Goal: Information Seeking & Learning: Learn about a topic

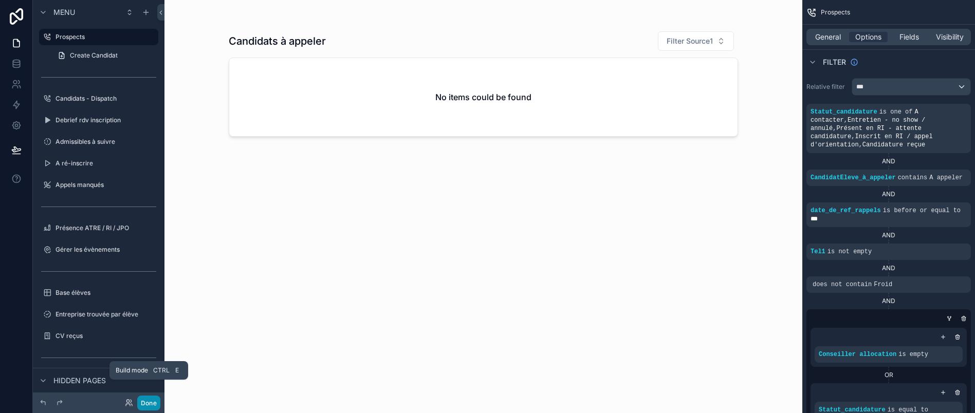
click at [149, 407] on button "Done" at bounding box center [148, 403] width 23 height 15
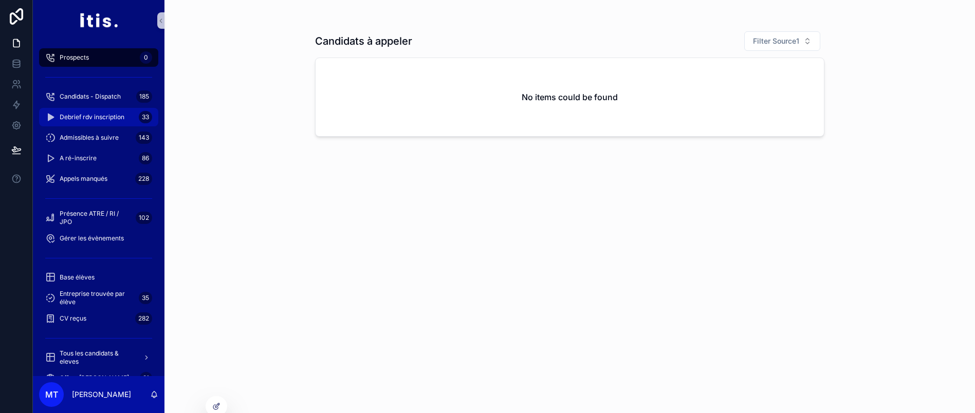
click at [97, 114] on span "Debrief rdv inscription" at bounding box center [92, 117] width 65 height 8
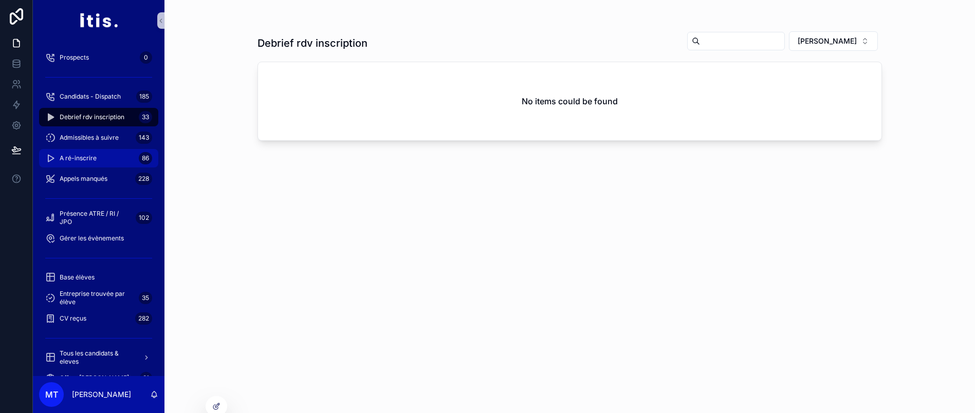
click at [83, 152] on div "A ré-inscrire 86" at bounding box center [98, 158] width 107 height 16
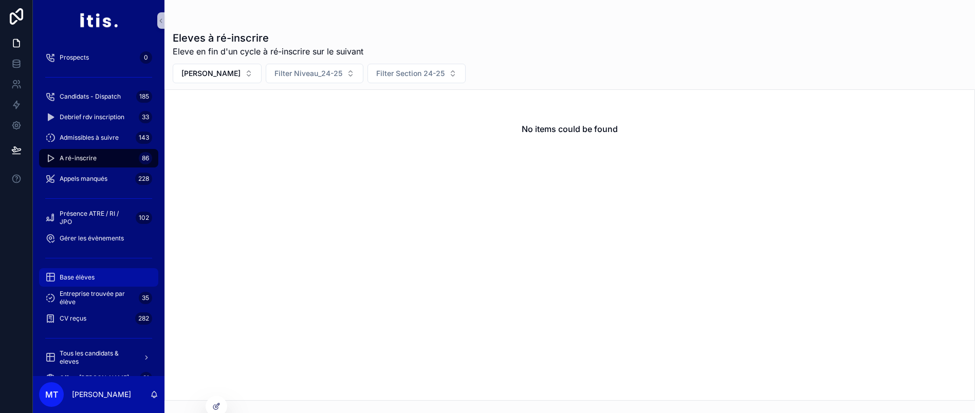
click at [73, 280] on span "Base élèves" at bounding box center [77, 277] width 35 height 8
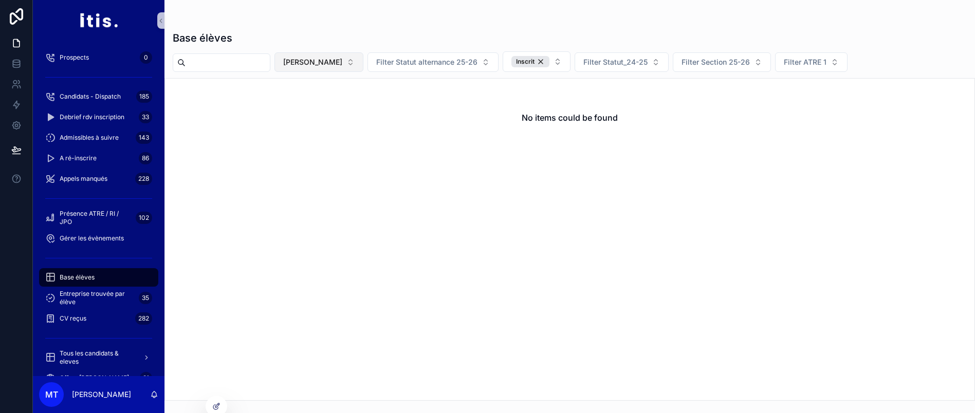
click at [350, 68] on button "[PERSON_NAME]" at bounding box center [318, 62] width 89 height 20
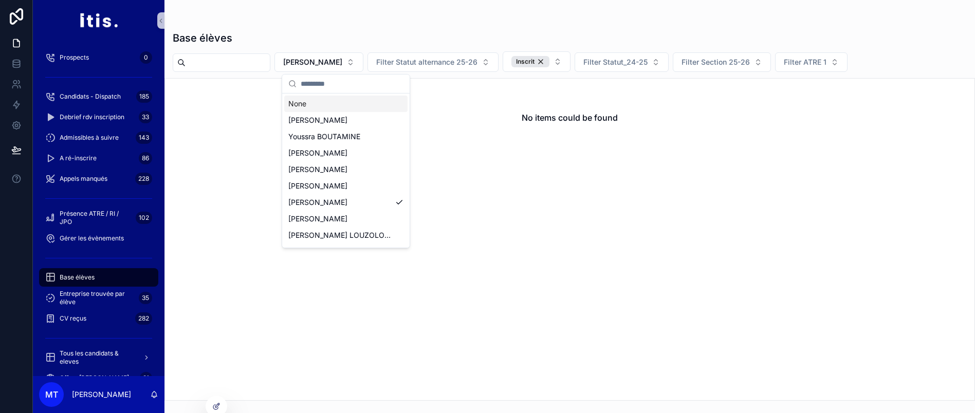
click at [345, 102] on div "None" at bounding box center [345, 104] width 123 height 16
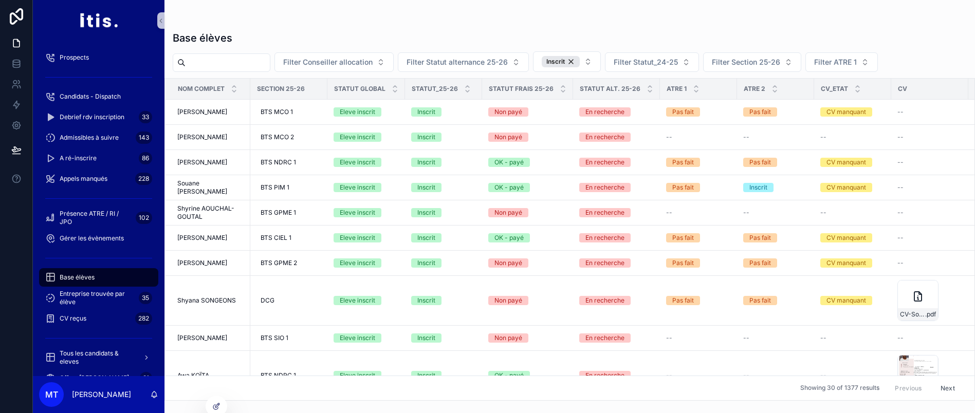
click at [669, 18] on div "scrollable content" at bounding box center [570, 20] width 794 height 8
click at [79, 175] on span "Appels manqués" at bounding box center [84, 179] width 48 height 8
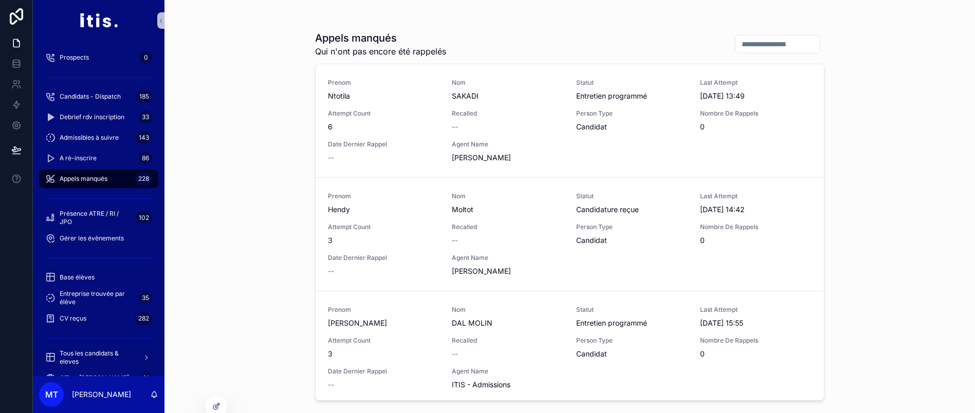
click at [914, 171] on div "Appels manqués Qui n'ont pas encore été rappelés Prenom Ntotila Nom SAKADI Stat…" at bounding box center [569, 206] width 810 height 413
click at [528, 30] on div "Appels manqués Qui n'ont pas encore été rappelés Prenom Ntotila Nom SAKADI Stat…" at bounding box center [569, 213] width 509 height 376
click at [393, 233] on div "Attempt Count 3" at bounding box center [384, 234] width 112 height 23
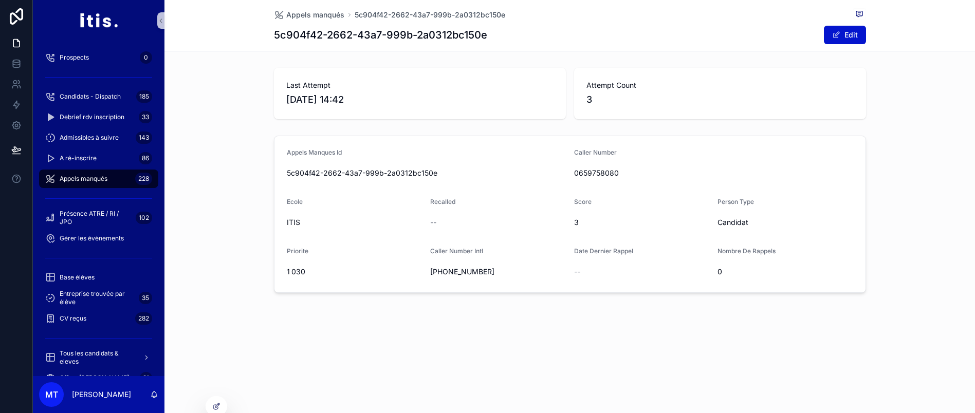
click at [438, 132] on div "Appels Manques Id 5c904f42-2662-43a7-999b-2a0312bc150e Caller Number 0659758080…" at bounding box center [569, 214] width 810 height 165
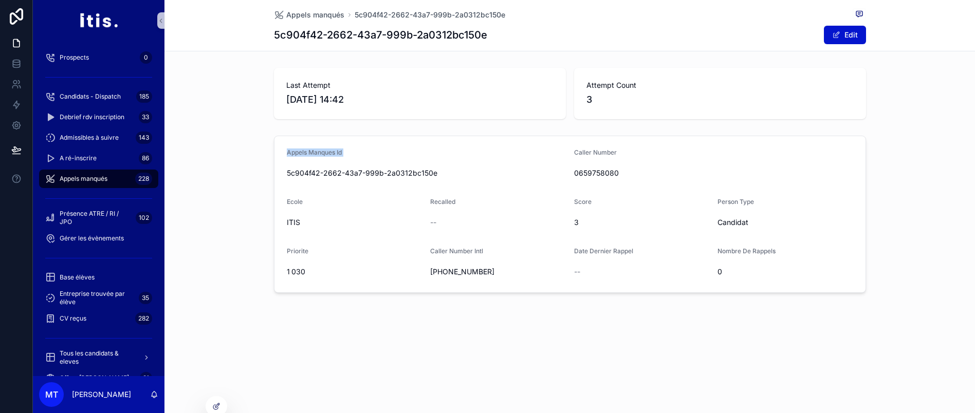
click at [438, 132] on div "Appels Manques Id 5c904f42-2662-43a7-999b-2a0312bc150e Caller Number 0659758080…" at bounding box center [569, 214] width 810 height 165
click at [432, 139] on form "Appels Manques Id 5c904f42-2662-43a7-999b-2a0312bc150e Caller Number 0659758080…" at bounding box center [569, 214] width 591 height 156
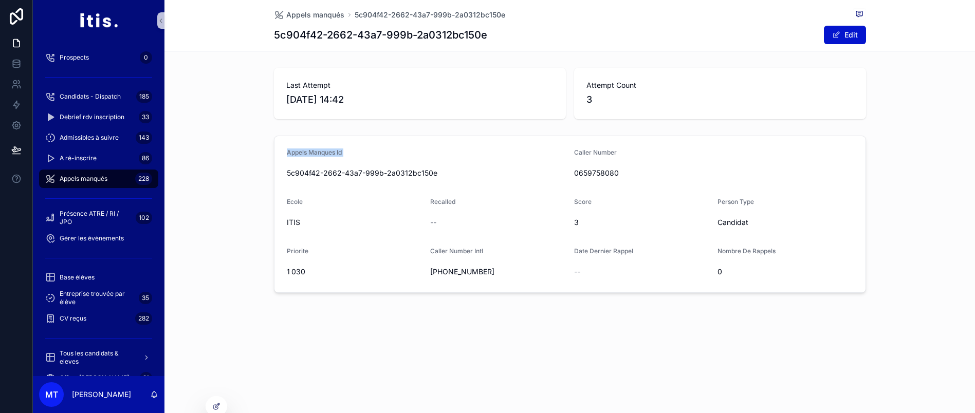
click at [431, 139] on form "Appels Manques Id 5c904f42-2662-43a7-999b-2a0312bc150e Caller Number 0659758080…" at bounding box center [569, 214] width 591 height 156
click at [472, 273] on span "[PHONE_NUMBER]" at bounding box center [498, 272] width 136 height 10
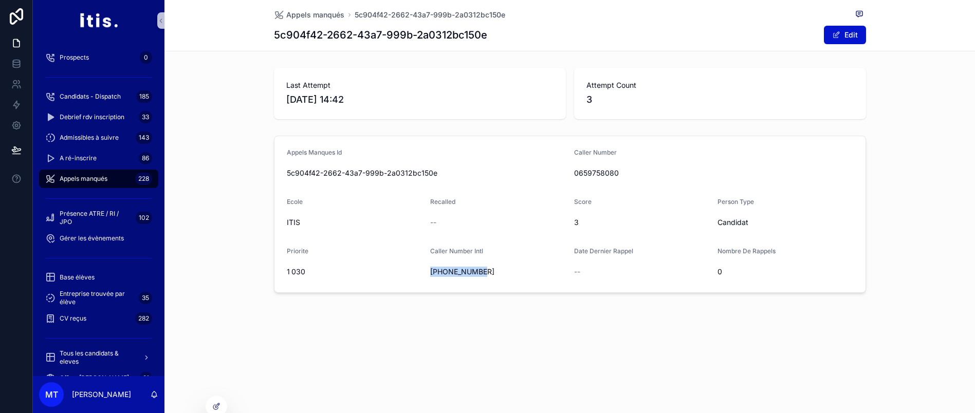
drag, startPoint x: 435, startPoint y: 274, endPoint x: 488, endPoint y: 275, distance: 52.9
click at [488, 275] on span "[PHONE_NUMBER]" at bounding box center [498, 272] width 136 height 10
copy span "[PHONE_NUMBER]"
click at [926, 171] on div "Appels Manques Id 5c904f42-2662-43a7-999b-2a0312bc150e Caller Number 0659758080…" at bounding box center [569, 214] width 810 height 165
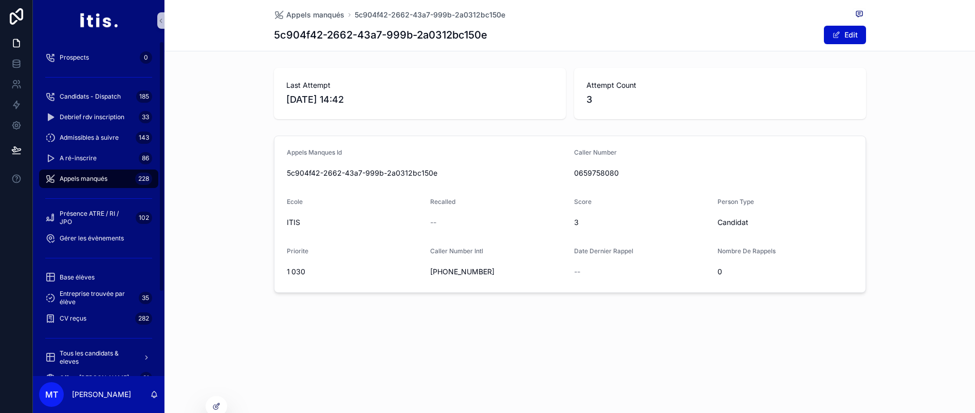
click at [76, 173] on div "Appels manqués 228" at bounding box center [98, 179] width 107 height 16
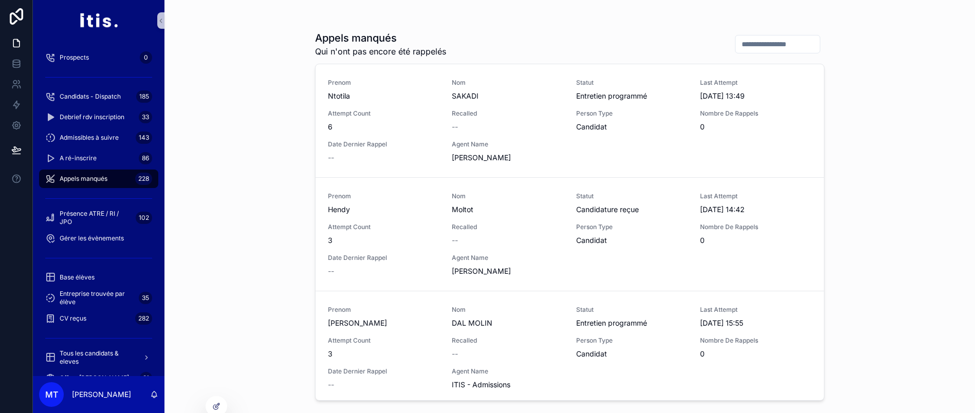
click at [882, 140] on div "Appels manqués Qui n'ont pas encore été rappelés Prenom Ntotila Nom SAKADI Stat…" at bounding box center [569, 206] width 810 height 413
click at [395, 268] on div "--" at bounding box center [384, 271] width 112 height 10
click at [98, 275] on div "Base élèves" at bounding box center [98, 277] width 107 height 16
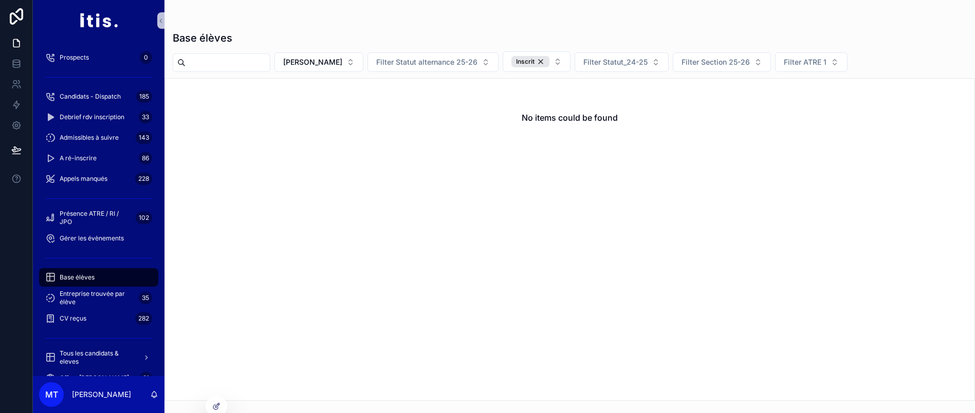
click at [264, 67] on input "scrollable content" at bounding box center [228, 63] width 84 height 14
click at [338, 64] on span "[PERSON_NAME]" at bounding box center [324, 62] width 59 height 10
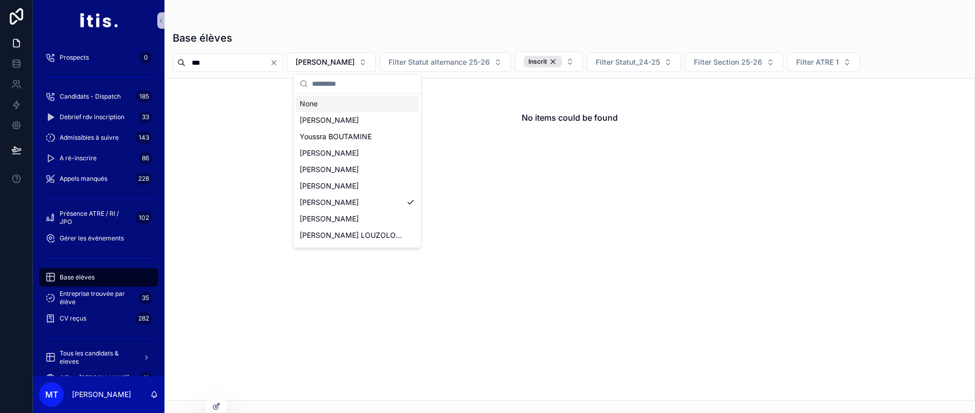
click at [344, 102] on div "None" at bounding box center [356, 104] width 123 height 16
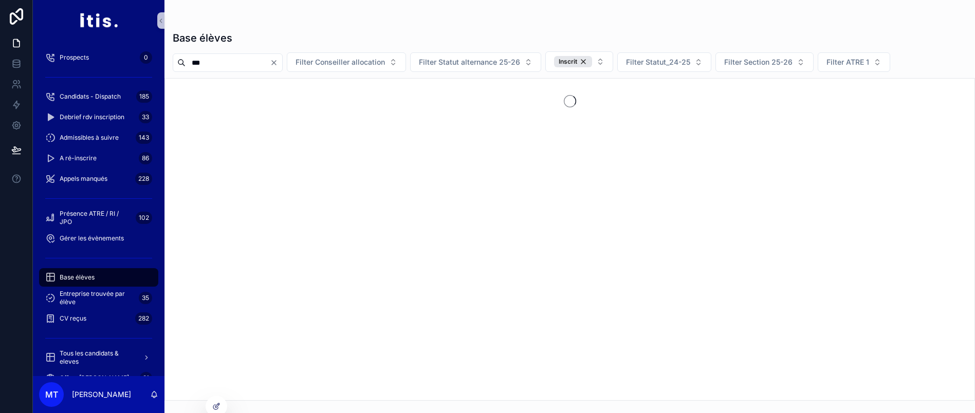
click at [247, 61] on input "***" at bounding box center [228, 63] width 84 height 14
click at [252, 66] on input "**********" at bounding box center [228, 63] width 84 height 14
click at [219, 62] on input "**********" at bounding box center [228, 63] width 84 height 14
click at [233, 63] on input "**********" at bounding box center [228, 63] width 84 height 14
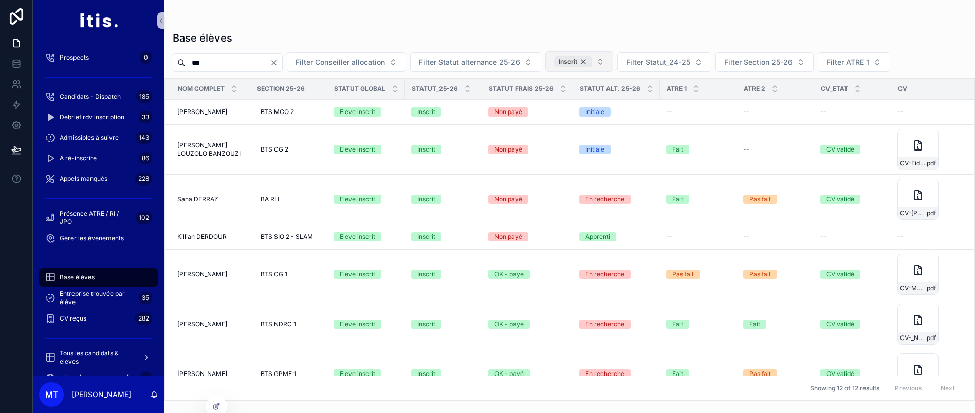
click at [592, 63] on div "Inscrit" at bounding box center [573, 61] width 38 height 11
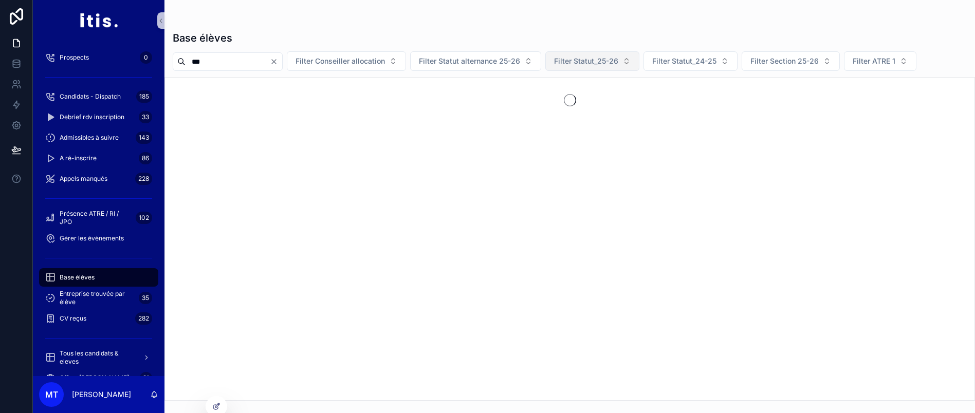
click at [232, 64] on input "***" at bounding box center [228, 61] width 84 height 14
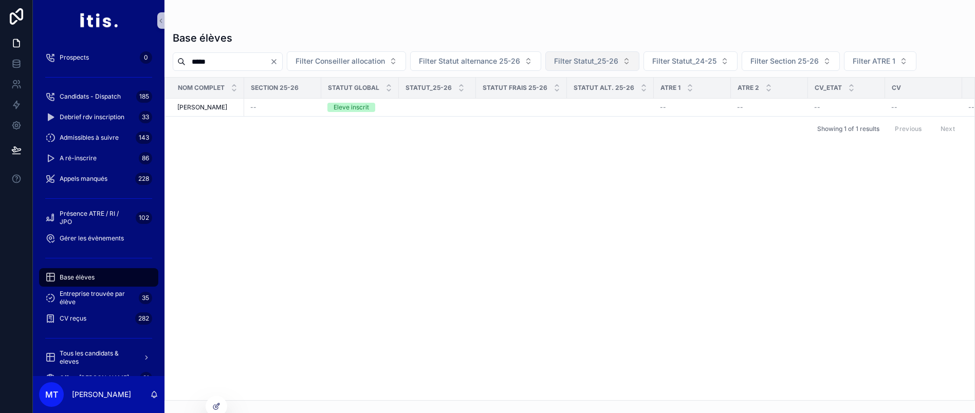
click at [261, 60] on input "*****" at bounding box center [228, 61] width 84 height 14
type input "*****"
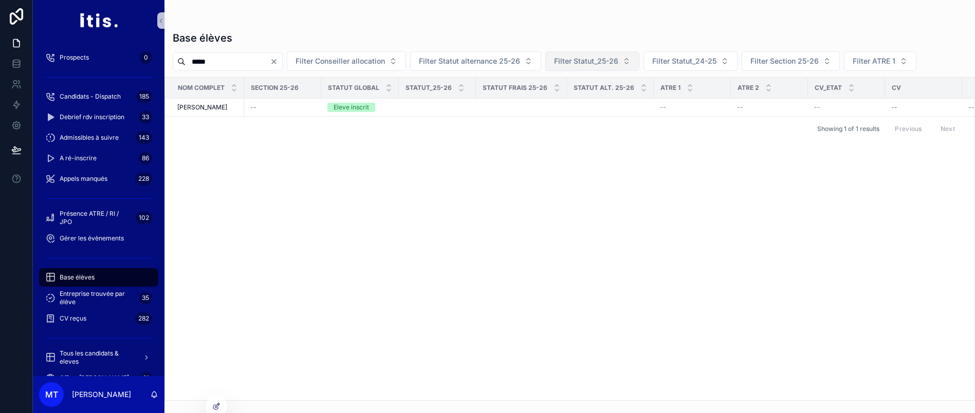
click at [278, 62] on icon "Clear" at bounding box center [274, 62] width 8 height 8
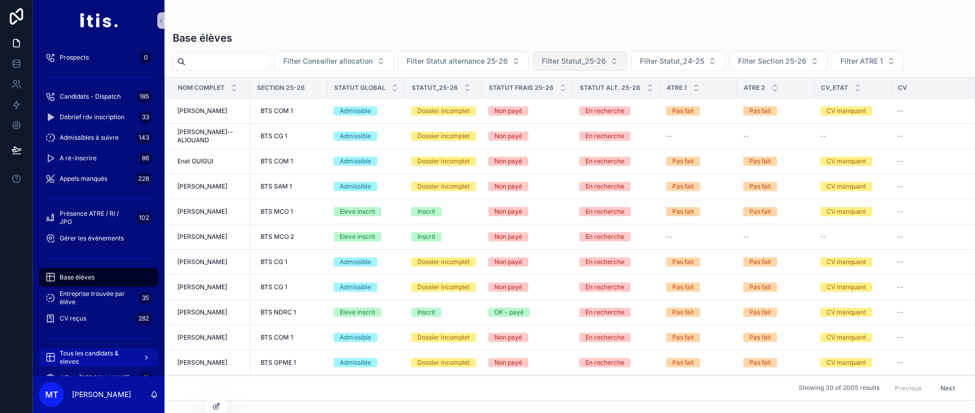
click at [80, 350] on span "Tous les candidats & eleves" at bounding box center [97, 357] width 75 height 16
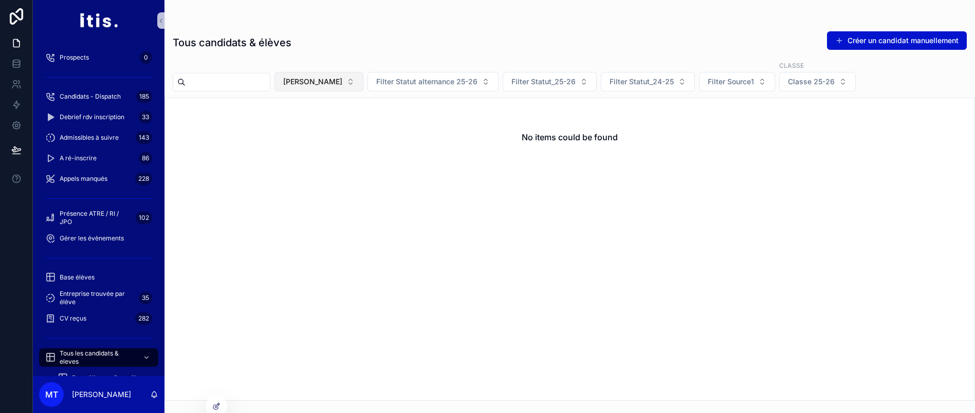
click at [342, 79] on span "[PERSON_NAME]" at bounding box center [312, 82] width 59 height 10
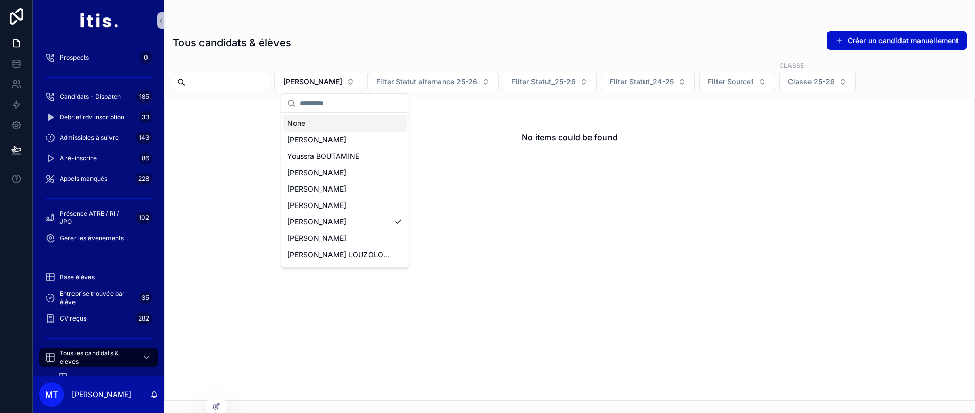
click at [352, 124] on div "None" at bounding box center [344, 123] width 123 height 16
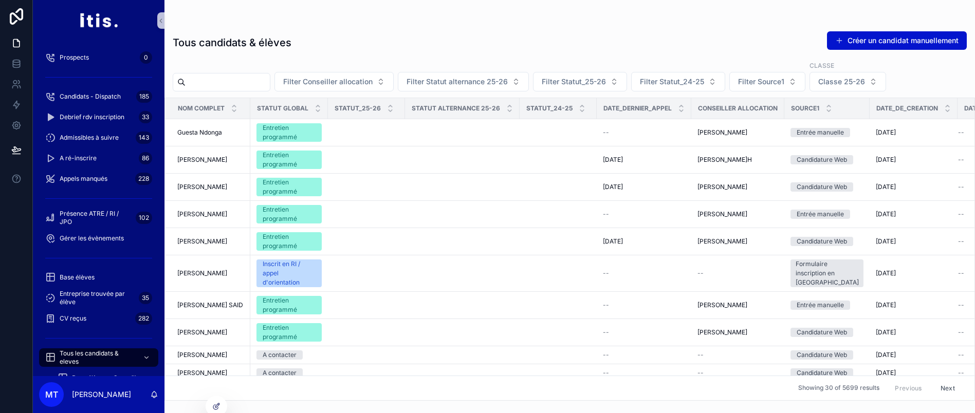
click at [263, 87] on input "scrollable content" at bounding box center [228, 82] width 84 height 14
paste input "*****"
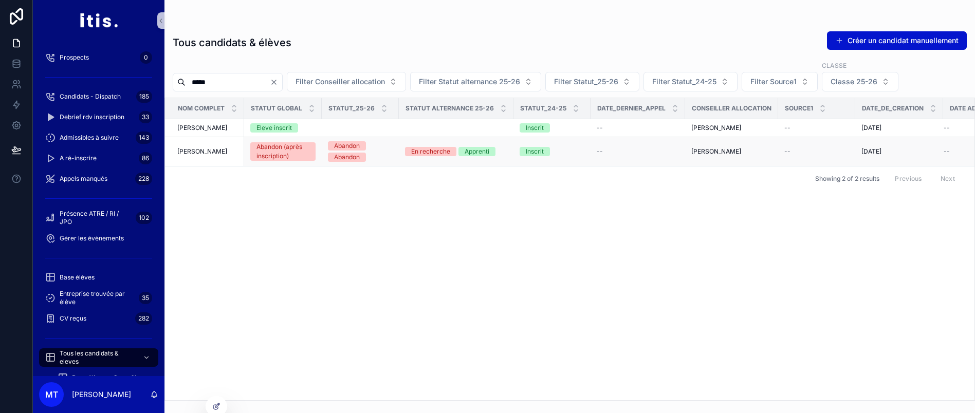
type input "*****"
click at [223, 152] on span "[PERSON_NAME]" at bounding box center [202, 151] width 50 height 8
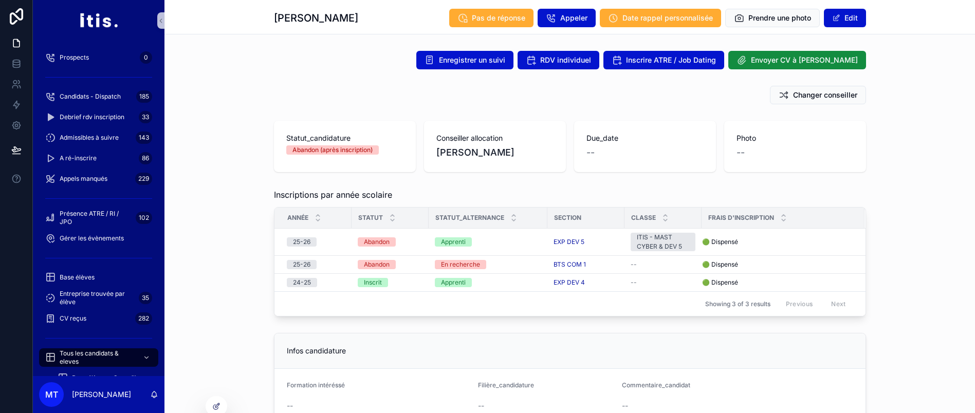
click at [920, 193] on div "Inscriptions par année scolaire Année Statut Statut_alternance Section Classe F…" at bounding box center [569, 252] width 810 height 136
drag, startPoint x: 385, startPoint y: 22, endPoint x: 267, endPoint y: 20, distance: 118.2
click at [267, 20] on div "[PERSON_NAME] Pas de réponse Appeler Date rappel personnalisée Prendre une phot…" at bounding box center [569, 17] width 810 height 34
copy h1 "[PERSON_NAME]"
click at [262, 88] on div "Changer conseiller" at bounding box center [569, 95] width 810 height 27
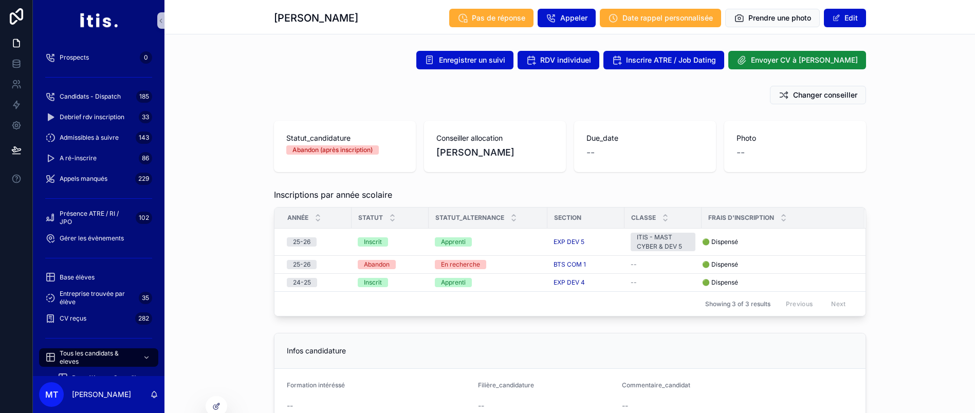
click at [917, 121] on div "Statut_candidature Abandon (après inscription) Conseiller allocation [PERSON_NA…" at bounding box center [569, 147] width 810 height 60
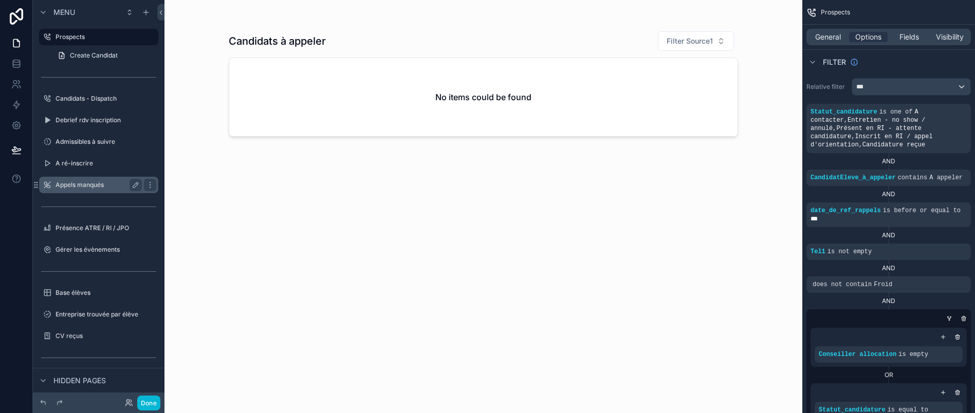
click at [103, 184] on label "Appels manqués" at bounding box center [97, 185] width 82 height 8
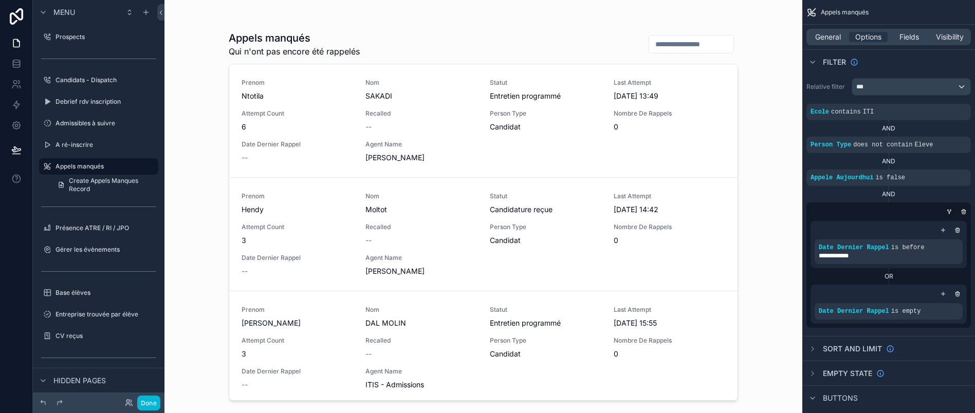
click at [428, 261] on div "scrollable content" at bounding box center [483, 200] width 526 height 401
click at [154, 398] on button "Done" at bounding box center [148, 403] width 23 height 15
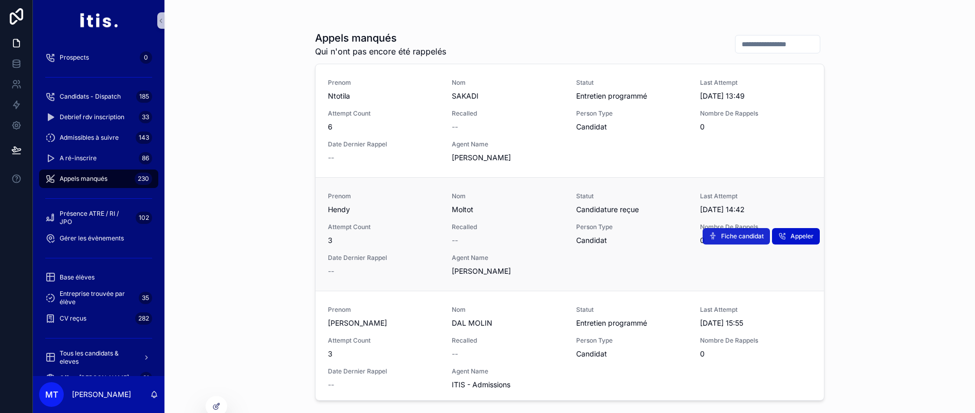
click at [735, 237] on span "Fiche candidat" at bounding box center [742, 236] width 43 height 8
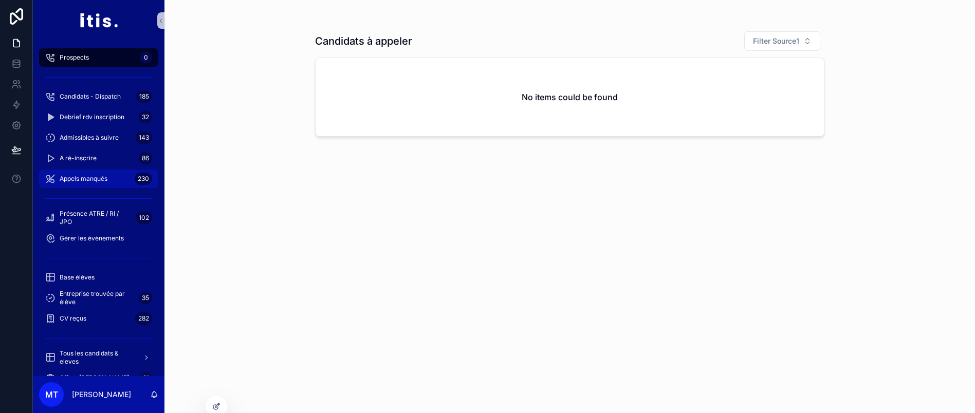
click at [84, 175] on span "Appels manqués" at bounding box center [84, 179] width 48 height 8
